Goal: Find contact information: Find contact information

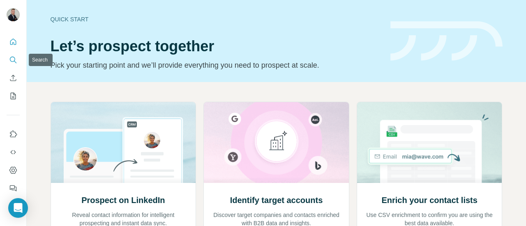
click at [19, 60] on button "Search" at bounding box center [13, 60] width 13 height 15
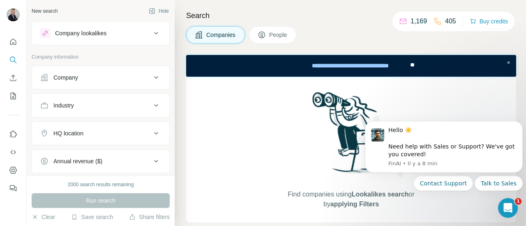
click at [95, 79] on div "Company" at bounding box center [95, 78] width 111 height 8
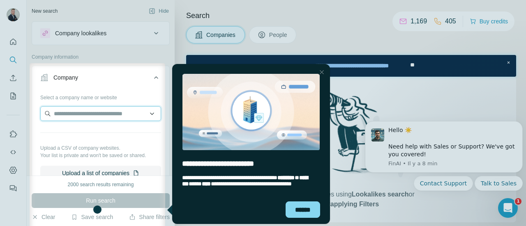
click at [85, 115] on input "text" at bounding box center [100, 113] width 121 height 15
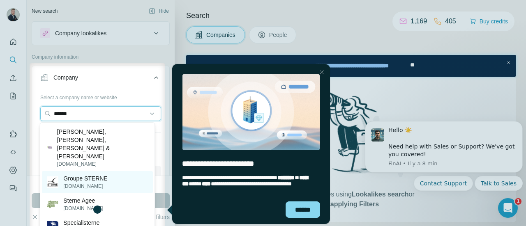
type input "******"
click at [107, 183] on p "[DOMAIN_NAME]" at bounding box center [85, 186] width 44 height 7
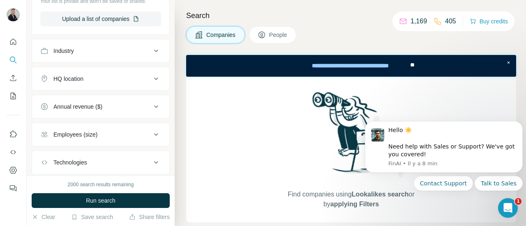
scroll to position [171, 0]
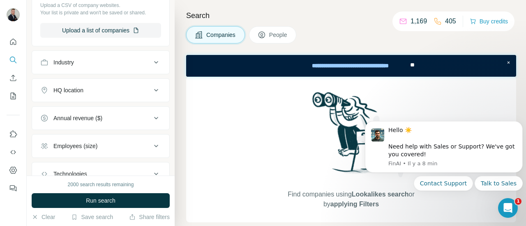
click at [260, 35] on icon at bounding box center [262, 35] width 7 height 7
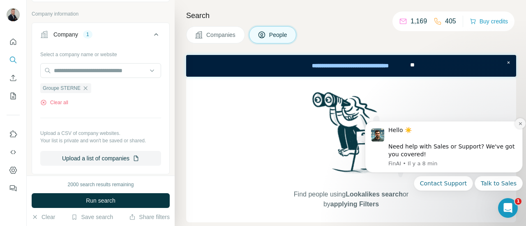
click at [521, 124] on icon "Dismiss notification" at bounding box center [520, 124] width 5 height 5
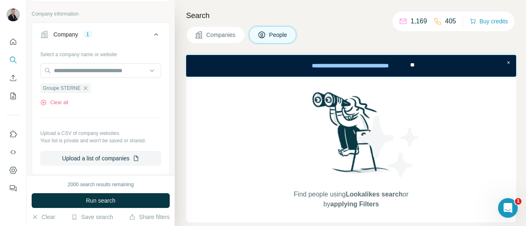
click at [270, 33] on button "People" at bounding box center [273, 34] width 48 height 17
click at [206, 28] on button "Companies" at bounding box center [215, 34] width 59 height 17
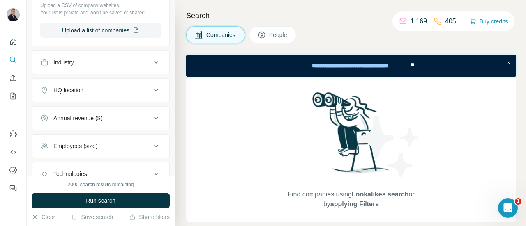
click at [283, 31] on span "People" at bounding box center [278, 35] width 19 height 8
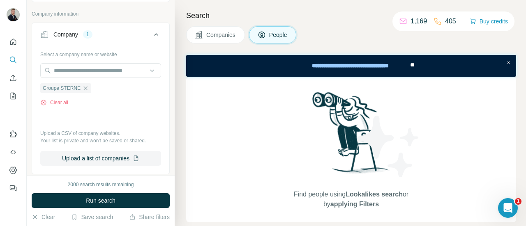
click at [220, 37] on span "Companies" at bounding box center [221, 35] width 30 height 8
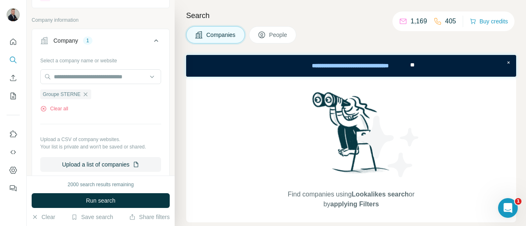
scroll to position [33, 0]
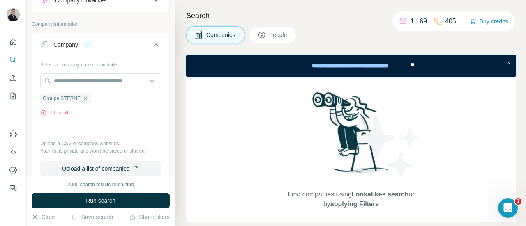
click at [72, 48] on button "Company 1" at bounding box center [100, 46] width 137 height 23
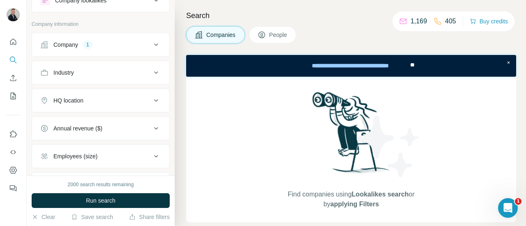
scroll to position [102, 0]
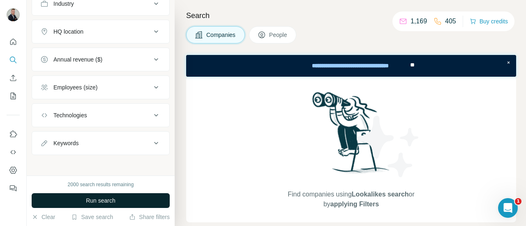
click at [100, 206] on button "Run search" at bounding box center [101, 201] width 138 height 15
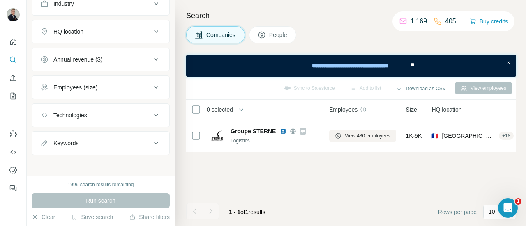
scroll to position [0, 0]
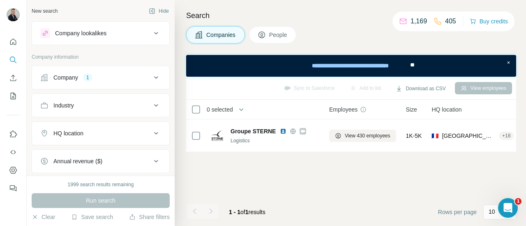
click at [285, 42] on button "People" at bounding box center [273, 34] width 48 height 17
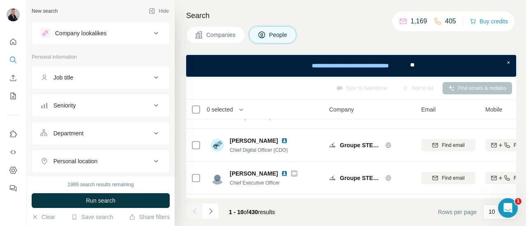
scroll to position [60, 0]
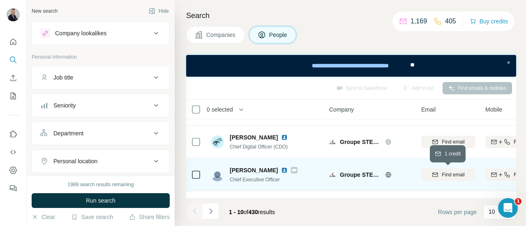
click at [450, 172] on span "Find email" at bounding box center [453, 174] width 23 height 7
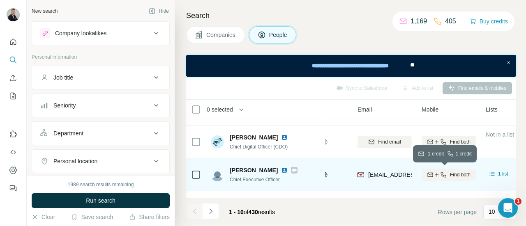
scroll to position [60, 60]
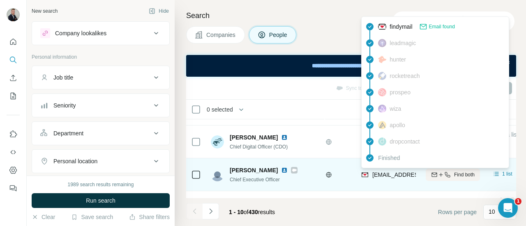
click at [385, 172] on span "[EMAIL_ADDRESS][DOMAIN_NAME]" at bounding box center [420, 175] width 97 height 7
drag, startPoint x: 385, startPoint y: 172, endPoint x: 379, endPoint y: 174, distance: 6.5
click at [379, 174] on span "[EMAIL_ADDRESS][DOMAIN_NAME]" at bounding box center [420, 175] width 97 height 7
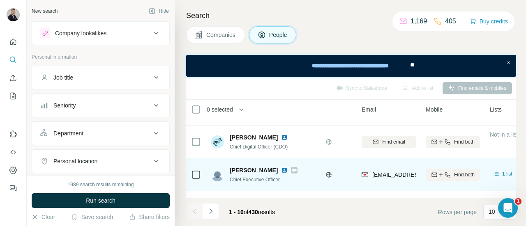
click at [373, 181] on div "[EMAIL_ADDRESS][DOMAIN_NAME]" at bounding box center [389, 175] width 54 height 23
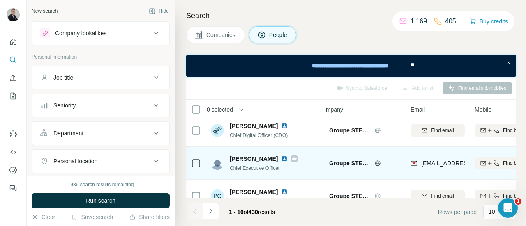
scroll to position [71, 82]
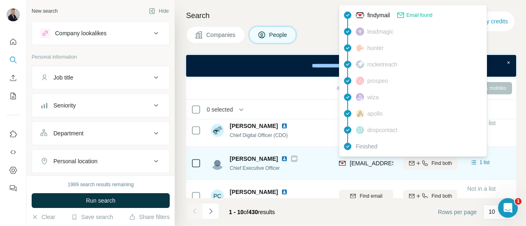
click at [344, 163] on img at bounding box center [342, 163] width 7 height 8
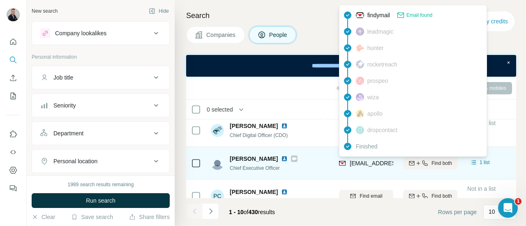
click at [344, 163] on img at bounding box center [342, 163] width 7 height 8
click at [376, 166] on span "[EMAIL_ADDRESS][DOMAIN_NAME]" at bounding box center [398, 163] width 97 height 7
click at [359, 176] on td "[EMAIL_ADDRESS][DOMAIN_NAME]" at bounding box center [366, 163] width 64 height 33
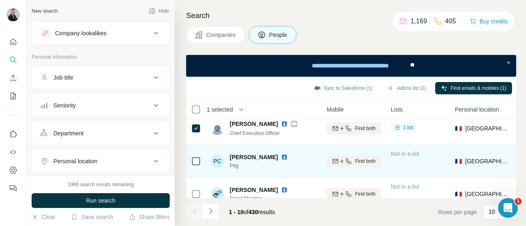
scroll to position [106, 164]
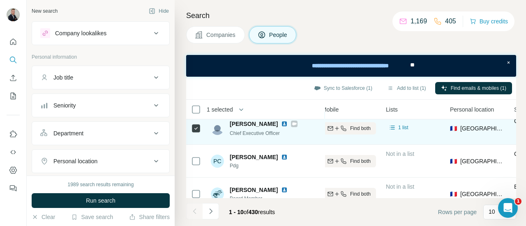
click at [397, 132] on div "1 list" at bounding box center [398, 129] width 25 height 13
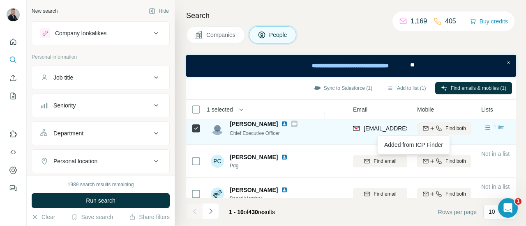
scroll to position [106, 0]
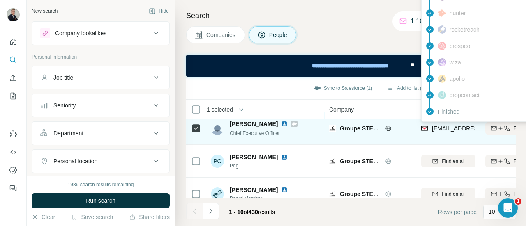
click at [445, 129] on span "[EMAIL_ADDRESS][DOMAIN_NAME]" at bounding box center [480, 128] width 97 height 7
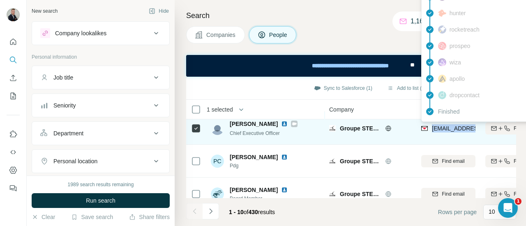
copy tr "[EMAIL_ADDRESS][DOMAIN_NAME]"
